Goal: Task Accomplishment & Management: Use online tool/utility

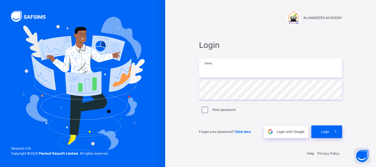
type input "**********"
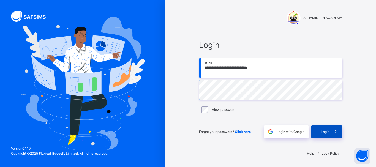
click at [322, 133] on span "Login" at bounding box center [325, 131] width 9 height 5
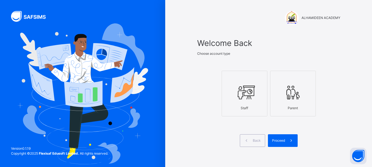
click at [242, 104] on div "Staff" at bounding box center [245, 108] width 40 height 10
click at [276, 141] on span "Proceed" at bounding box center [278, 140] width 13 height 5
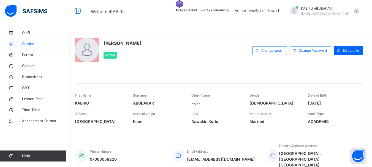
click at [32, 46] on span "Student" at bounding box center [44, 44] width 44 height 6
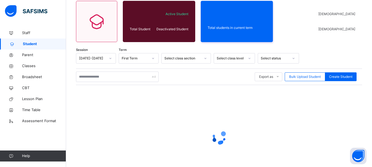
scroll to position [55, 0]
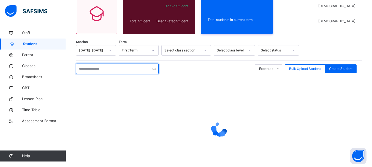
click at [87, 69] on input "text" at bounding box center [117, 69] width 83 height 10
type input "*******"
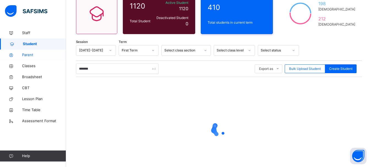
click at [30, 54] on span "Parent" at bounding box center [44, 55] width 44 height 6
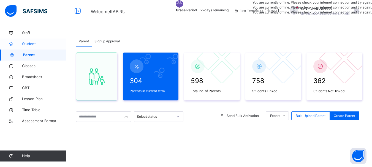
click at [29, 42] on span "Student" at bounding box center [44, 44] width 44 height 6
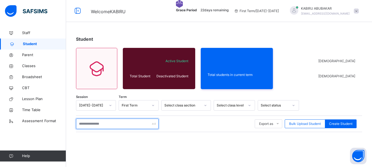
click at [83, 123] on input "text" at bounding box center [117, 124] width 83 height 10
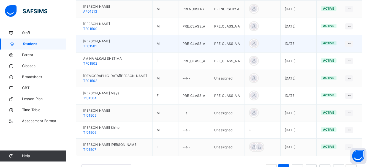
scroll to position [190, 0]
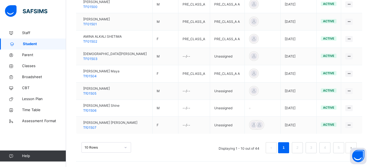
type input "*******"
click at [125, 148] on div "10 Rows" at bounding box center [107, 147] width 50 height 10
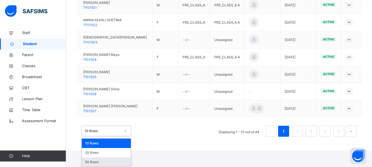
click at [110, 162] on div "50 Rows" at bounding box center [106, 161] width 49 height 9
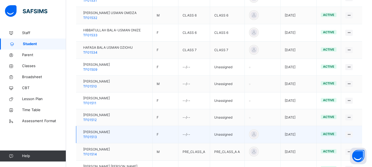
scroll to position [579, 0]
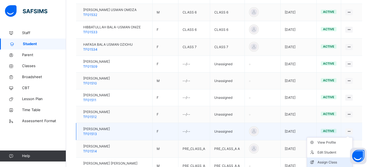
click at [334, 163] on div "Assign Class" at bounding box center [333, 163] width 33 height 6
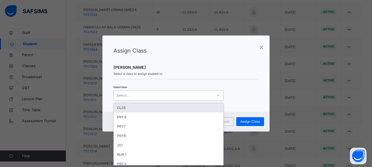
click at [218, 96] on icon at bounding box center [217, 96] width 3 height 6
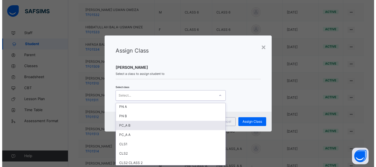
scroll to position [172, 0]
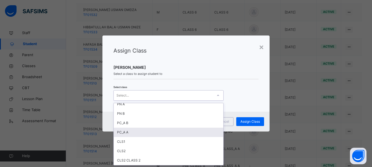
click at [170, 132] on div "PC_A A" at bounding box center [169, 132] width 110 height 9
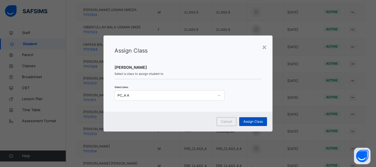
click at [259, 121] on span "Assign Class" at bounding box center [253, 121] width 20 height 5
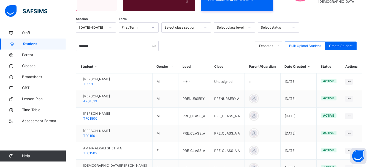
scroll to position [579, 0]
